Goal: Transaction & Acquisition: Purchase product/service

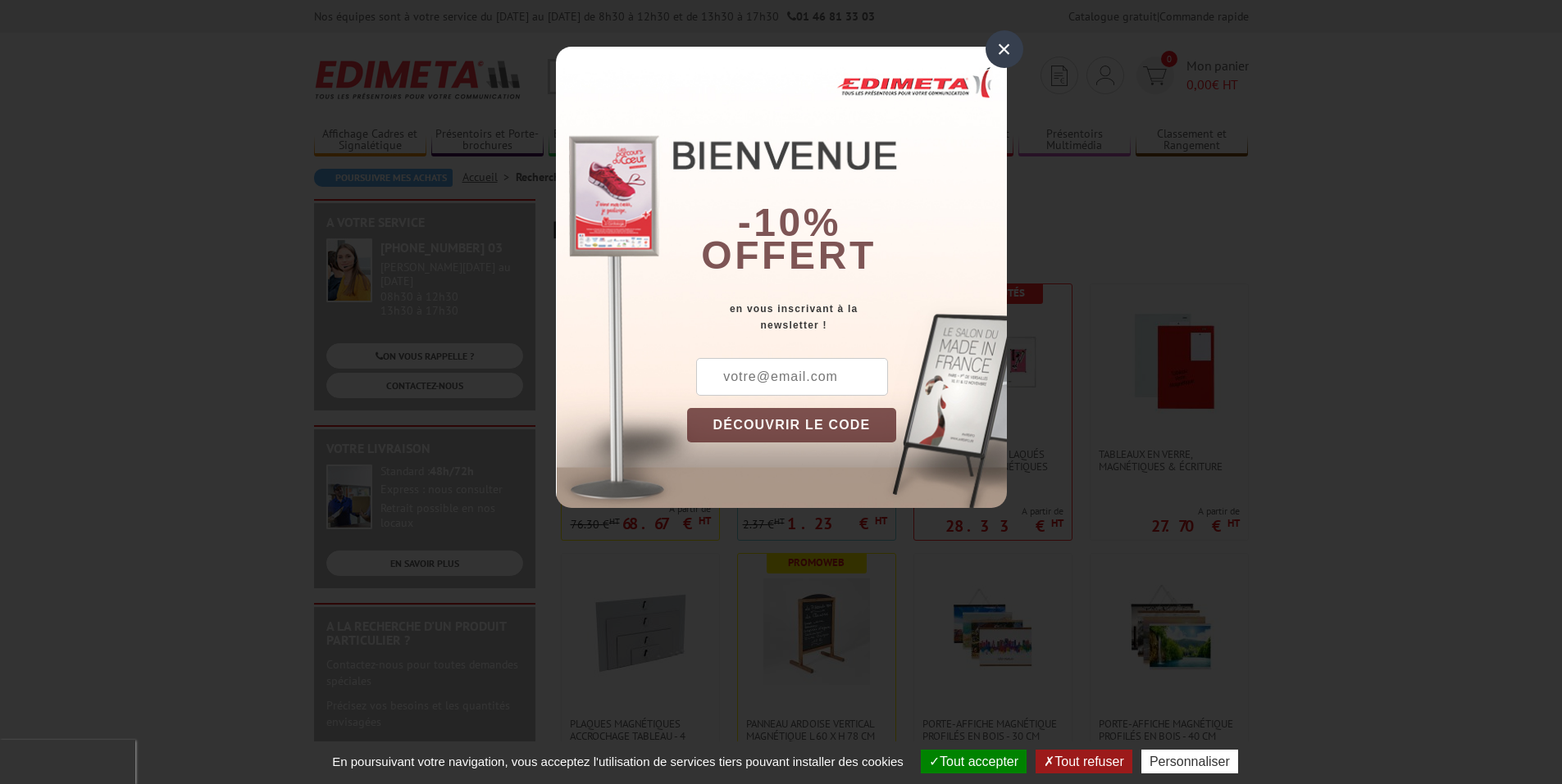
click at [1003, 49] on div "×" at bounding box center [1004, 49] width 38 height 38
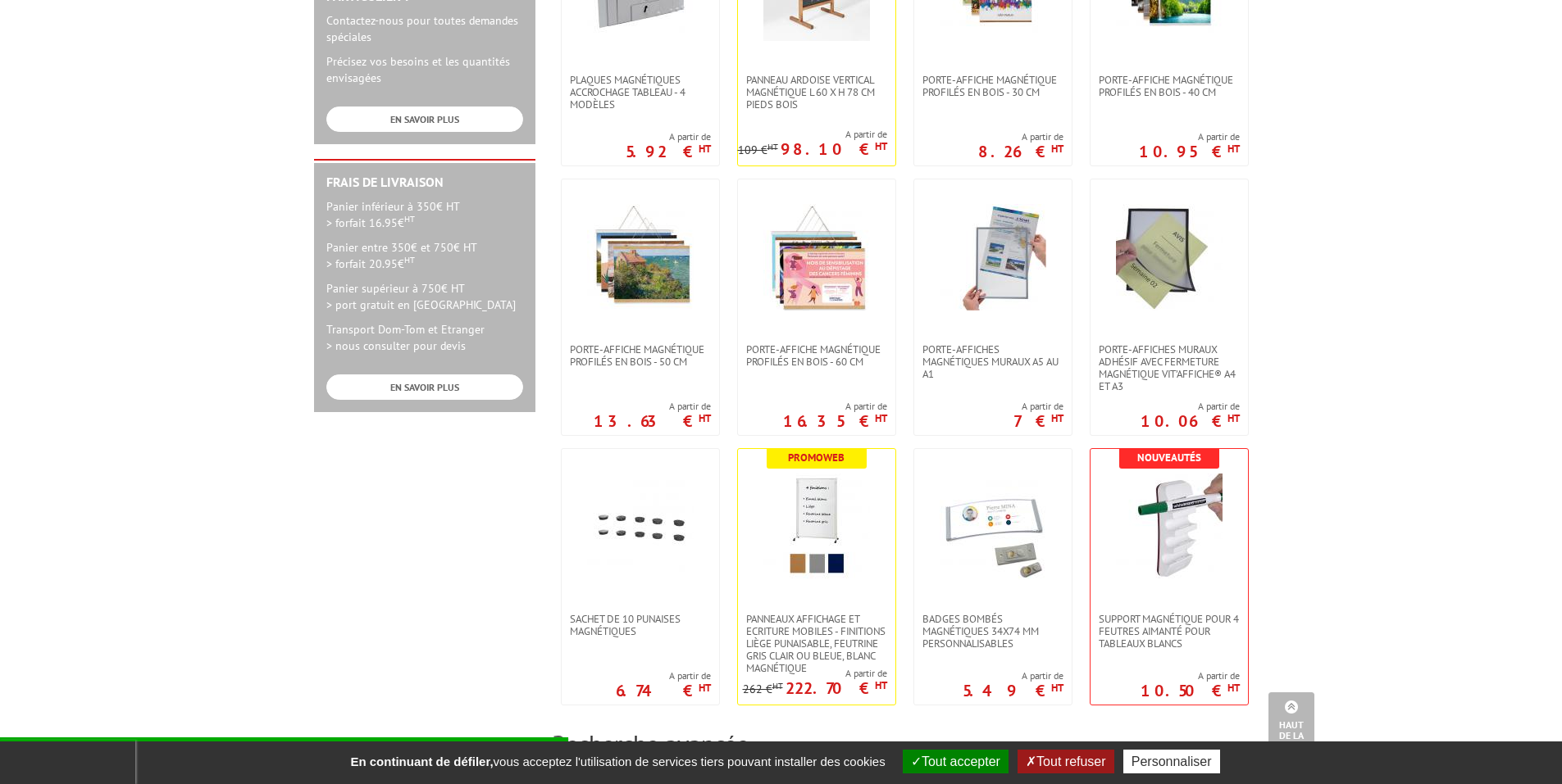
scroll to position [682, 0]
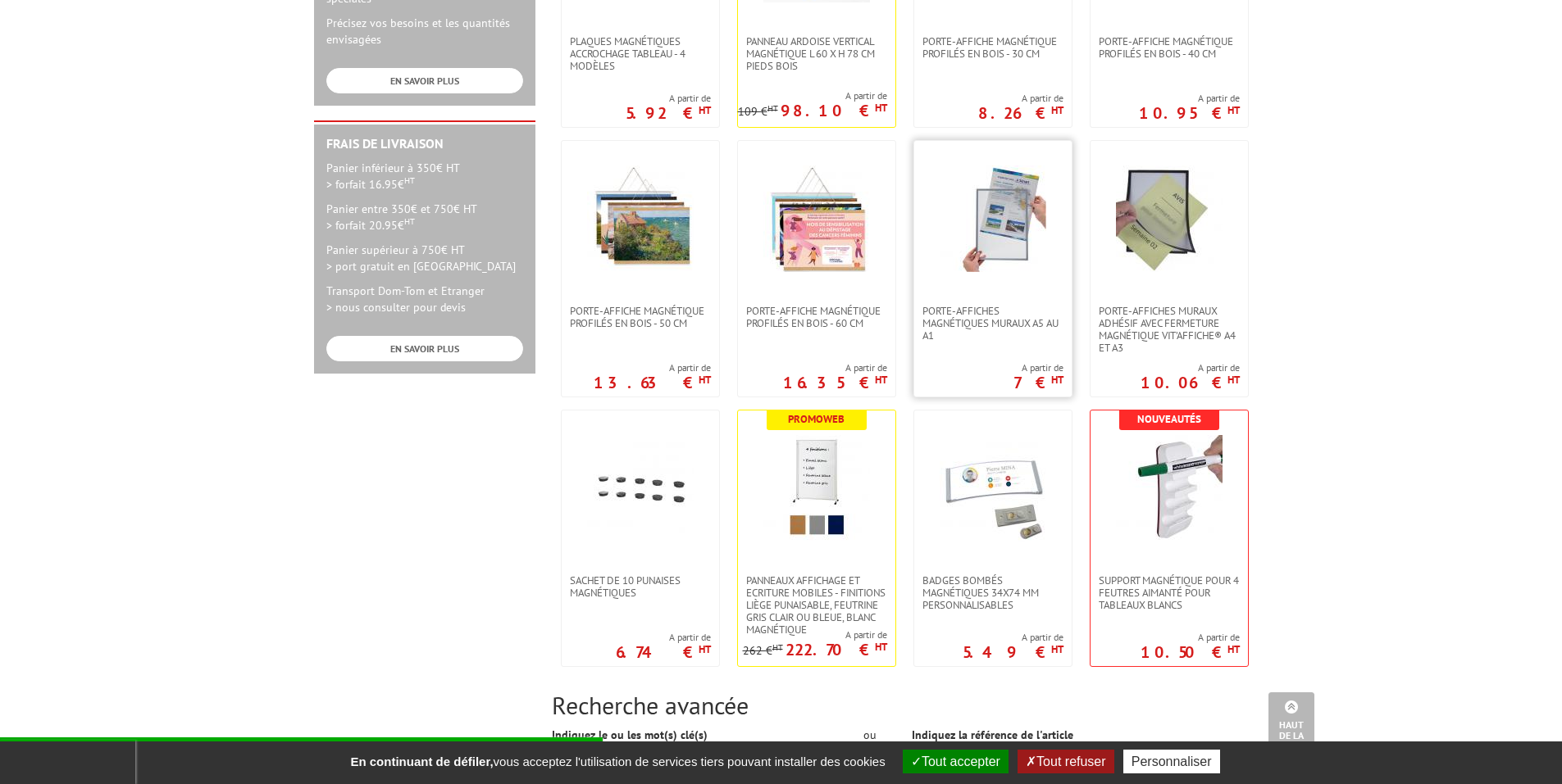
click at [1013, 243] on img at bounding box center [993, 218] width 107 height 107
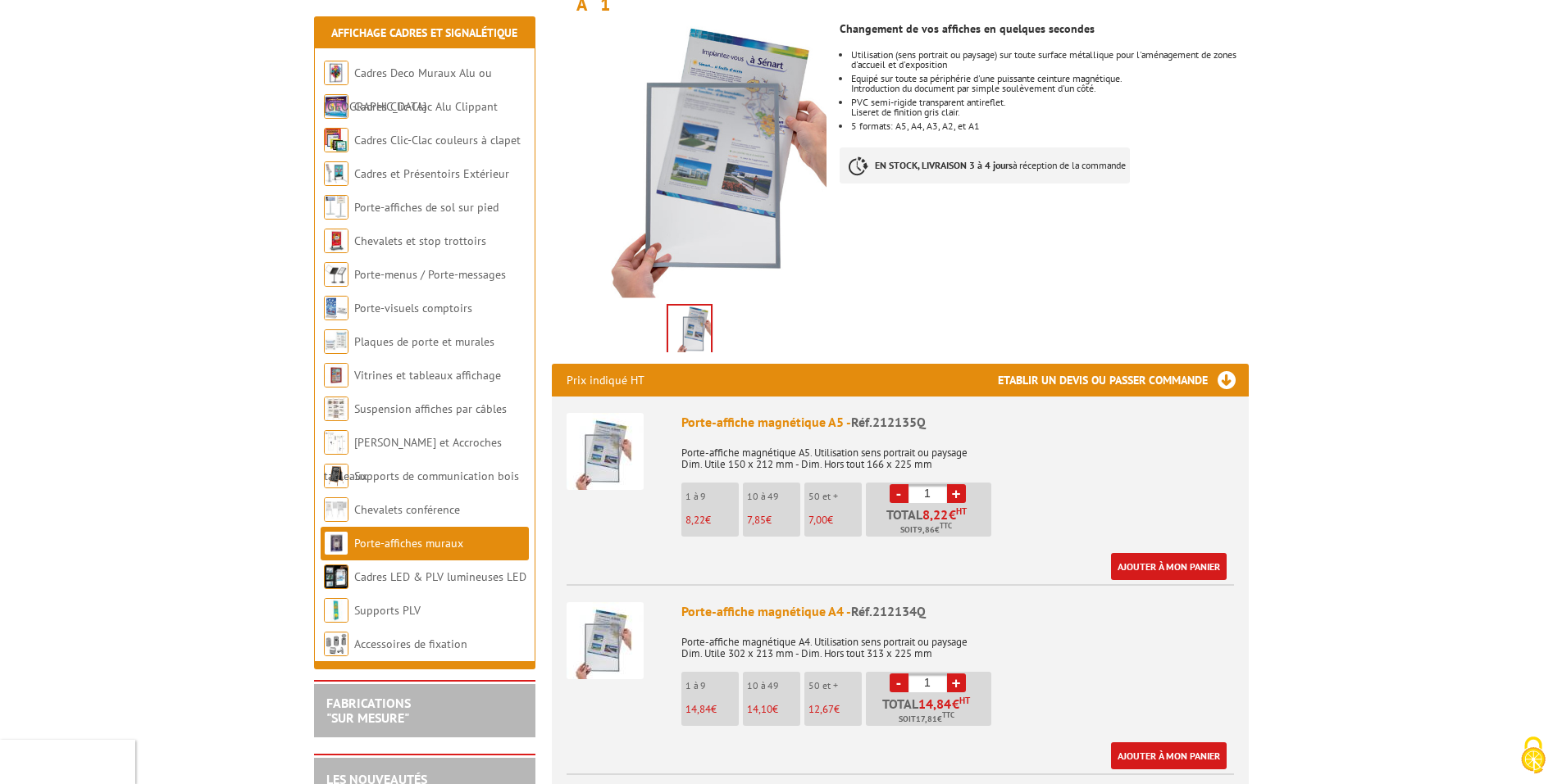
scroll to position [409, 0]
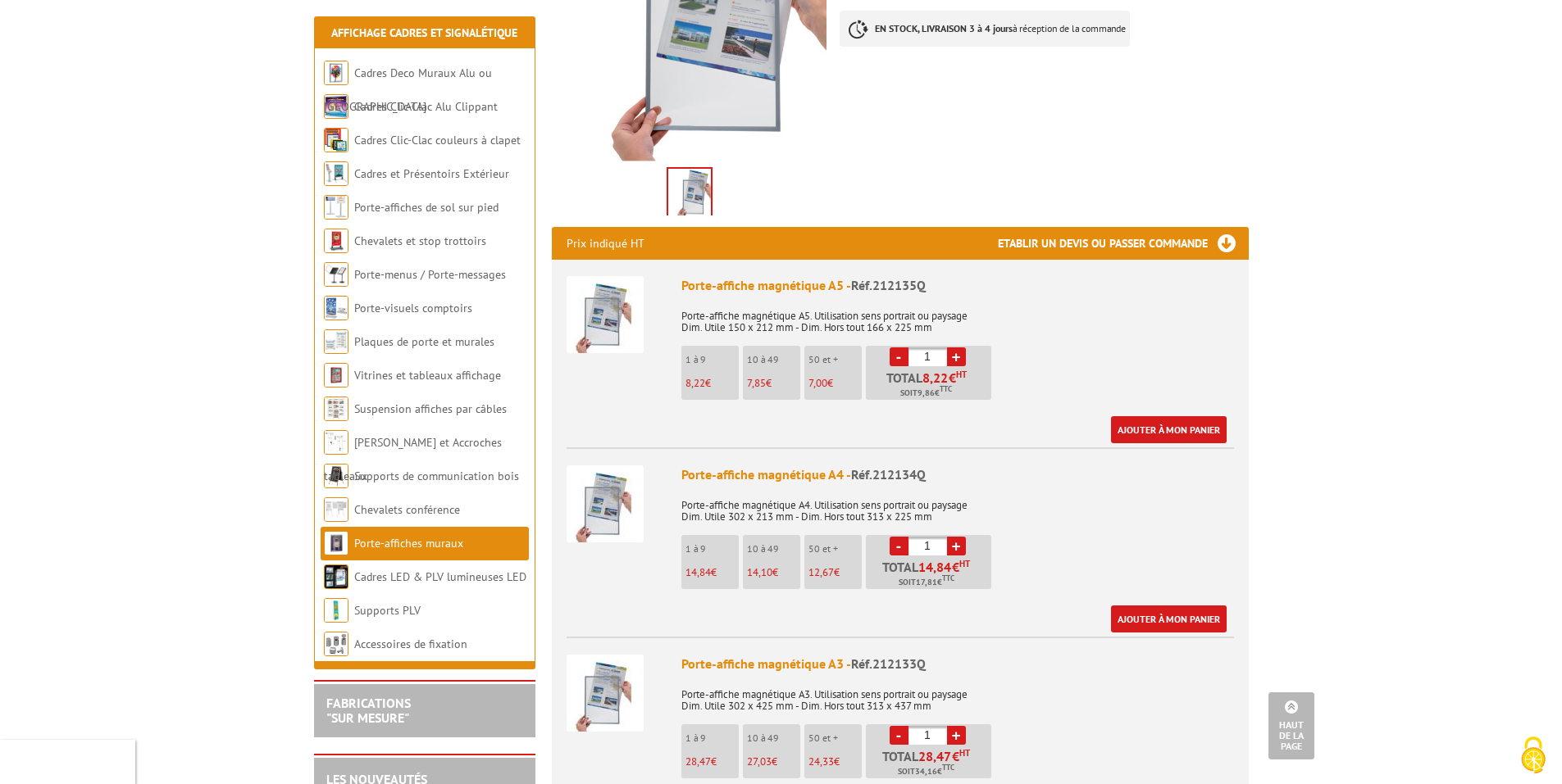
click at [916, 537] on input "1" at bounding box center [927, 546] width 38 height 19
click at [928, 537] on input "1" at bounding box center [927, 546] width 38 height 19
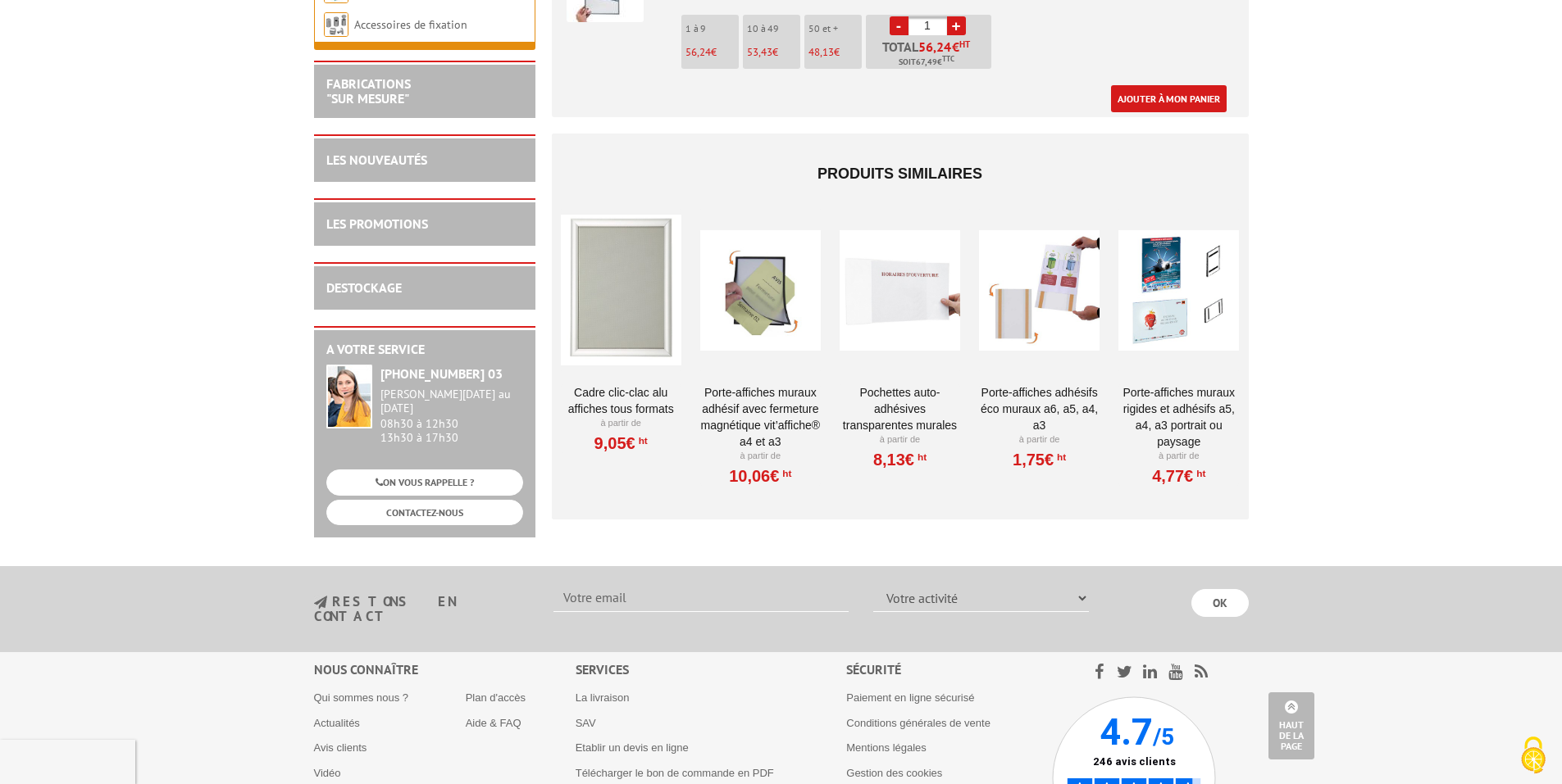
scroll to position [1501, 0]
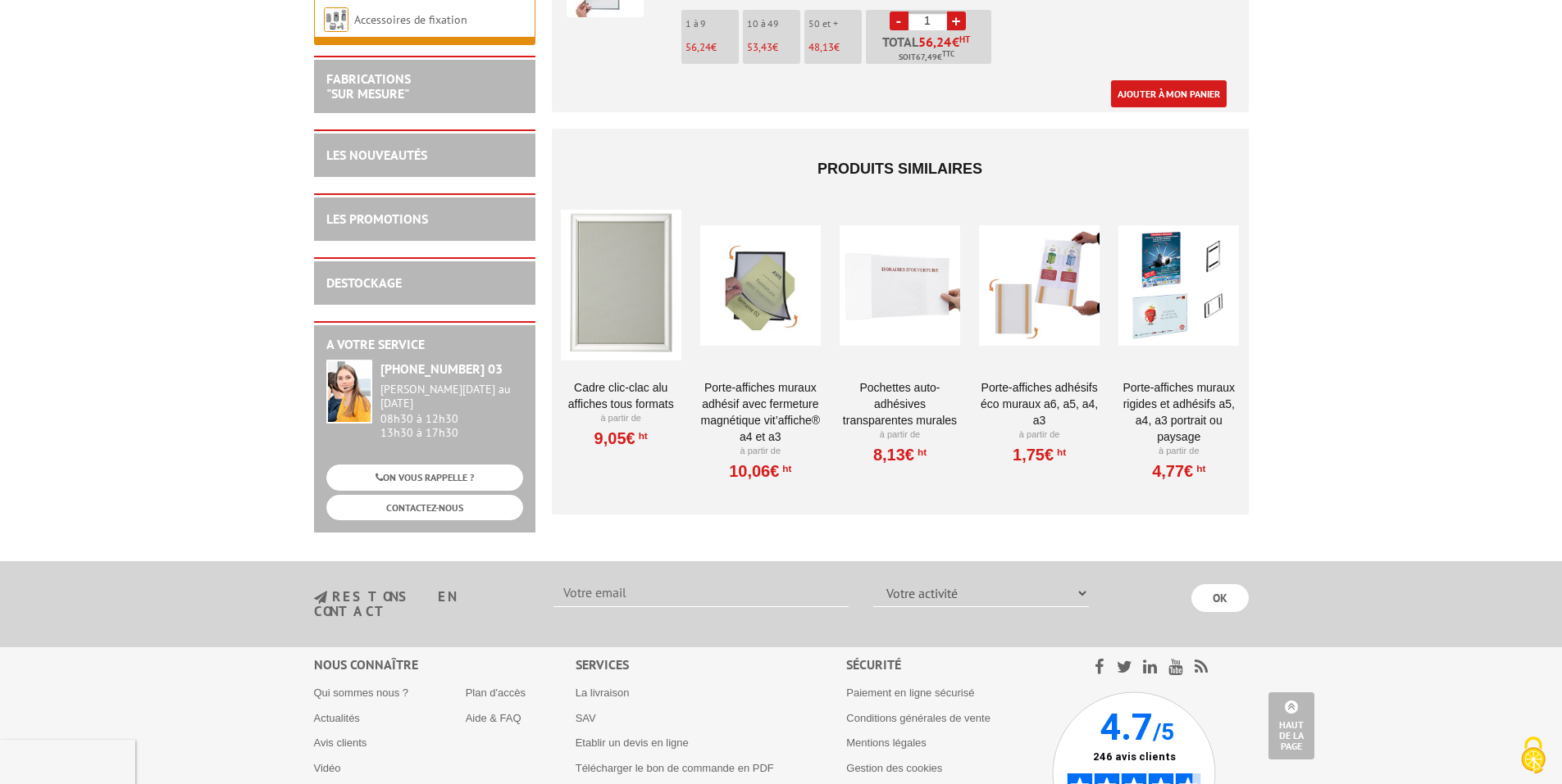
type input "100"
